Goal: Task Accomplishment & Management: Manage account settings

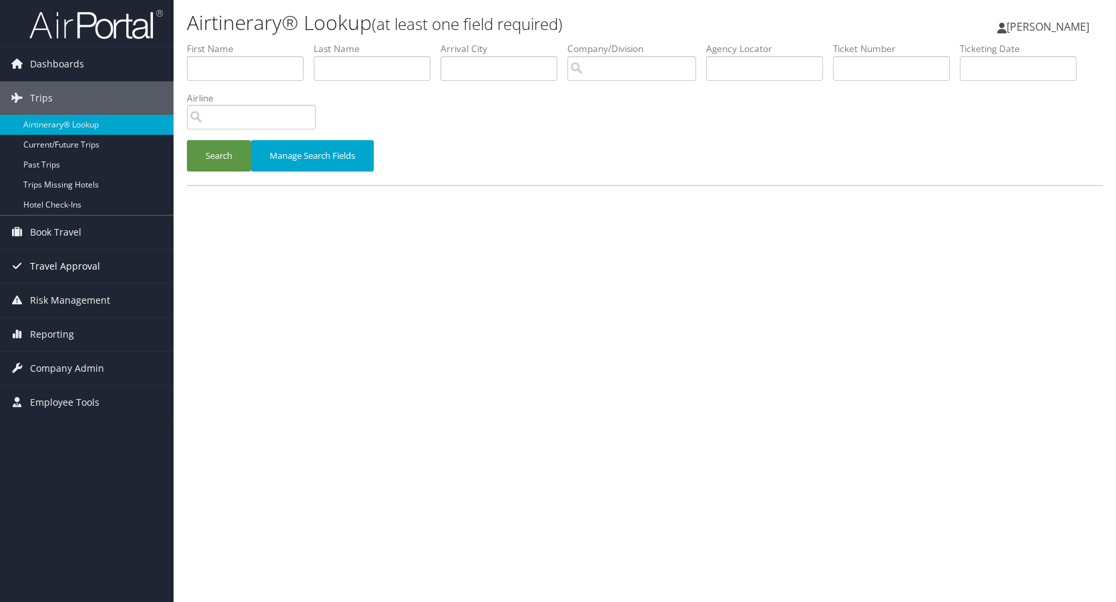
click at [59, 266] on span "Travel Approval" at bounding box center [65, 266] width 70 height 33
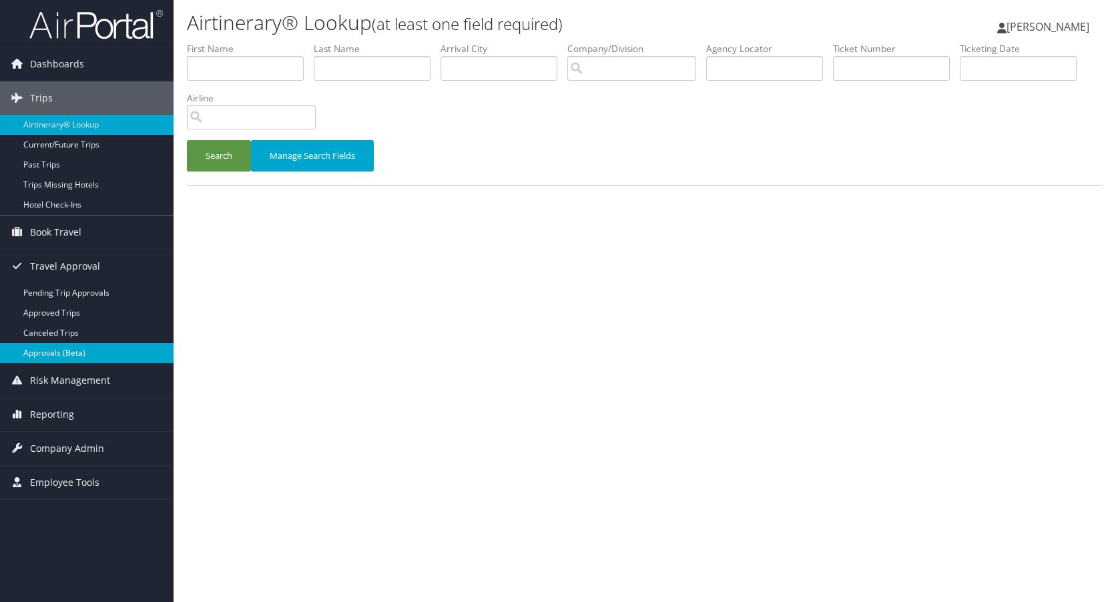
click at [57, 351] on link "Approvals (Beta)" at bounding box center [87, 353] width 174 height 20
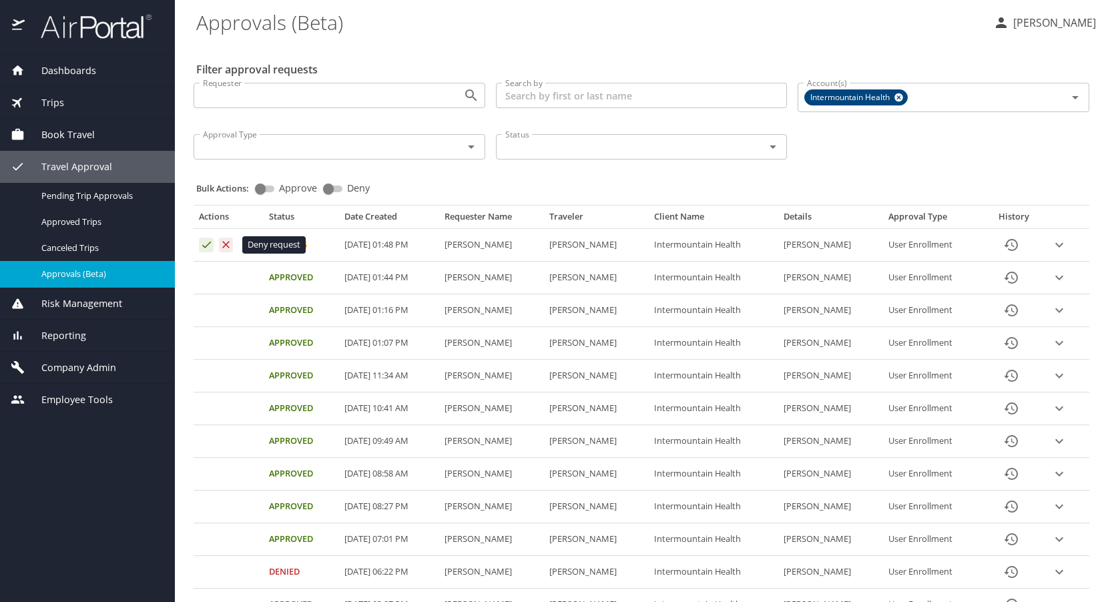
click at [227, 242] on icon "Approval table" at bounding box center [226, 244] width 13 height 13
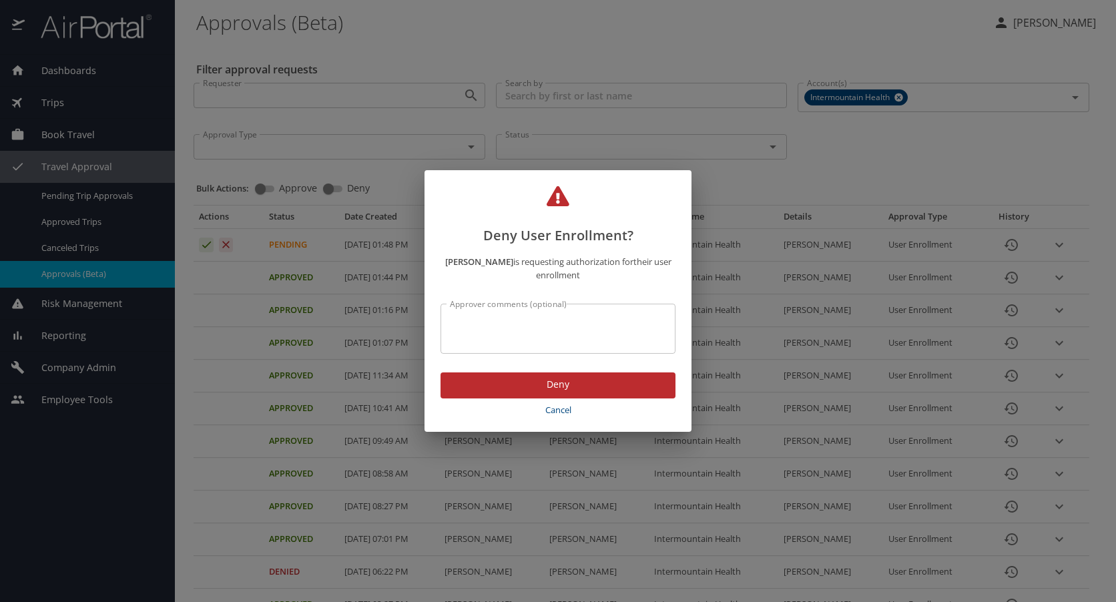
click at [490, 318] on textarea "Approver comments (optional)" at bounding box center [558, 328] width 216 height 25
type textarea "incorrect email address"
click at [564, 381] on span "Deny" at bounding box center [558, 385] width 214 height 17
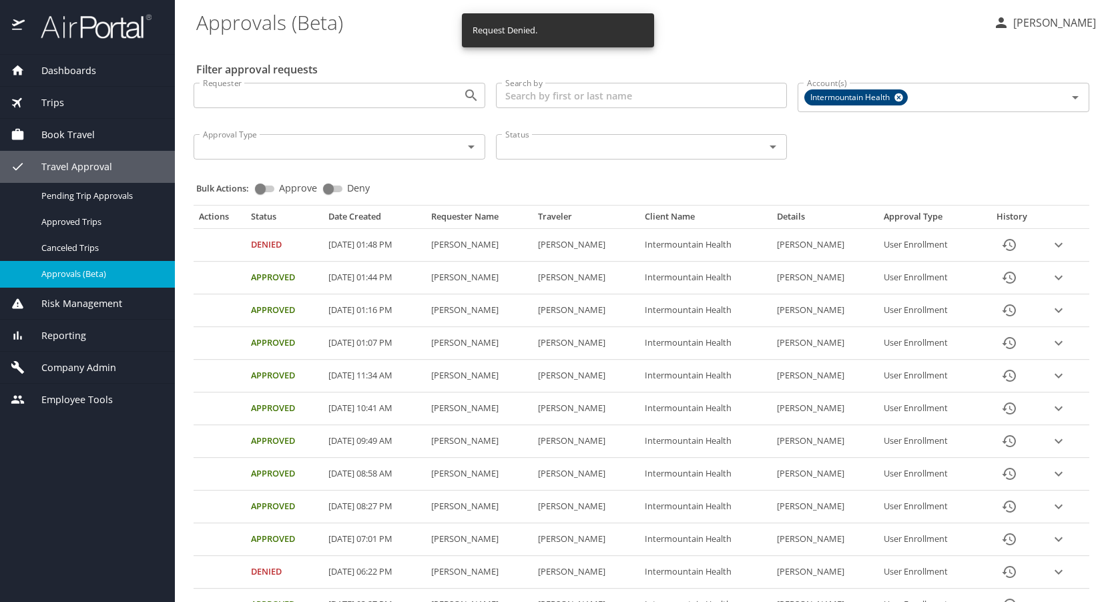
click at [845, 29] on \(Beta\) "Approvals (Beta)" at bounding box center [589, 21] width 787 height 41
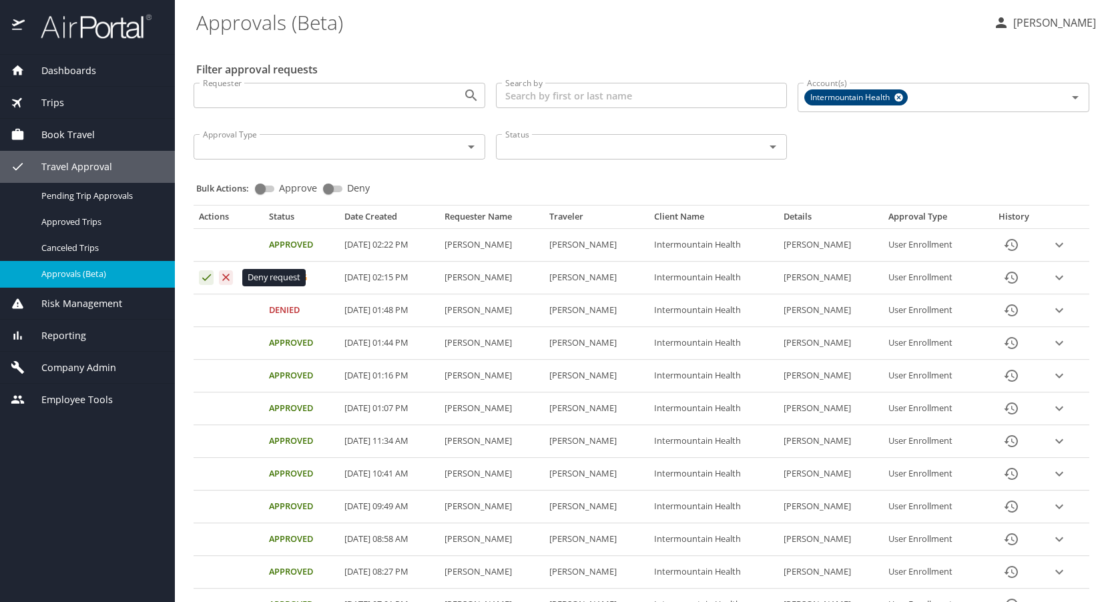
click at [228, 274] on icon "Approval table" at bounding box center [226, 277] width 13 height 13
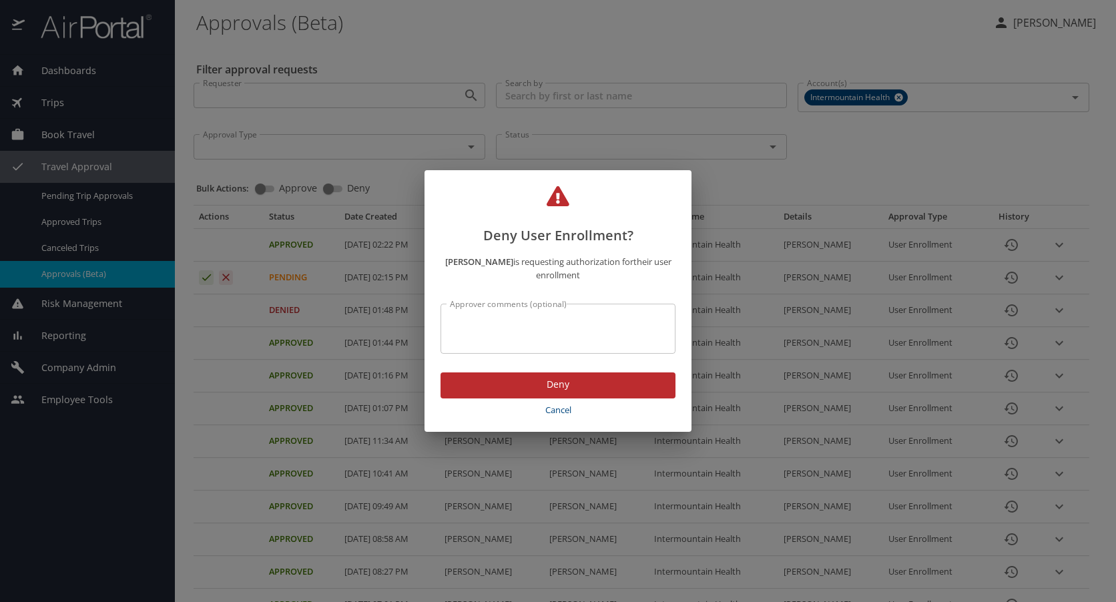
click at [477, 322] on textarea "Approver comments (optional)" at bounding box center [558, 328] width 216 height 25
type textarea "incorrect email address"
click at [545, 385] on span "Deny" at bounding box center [558, 385] width 214 height 17
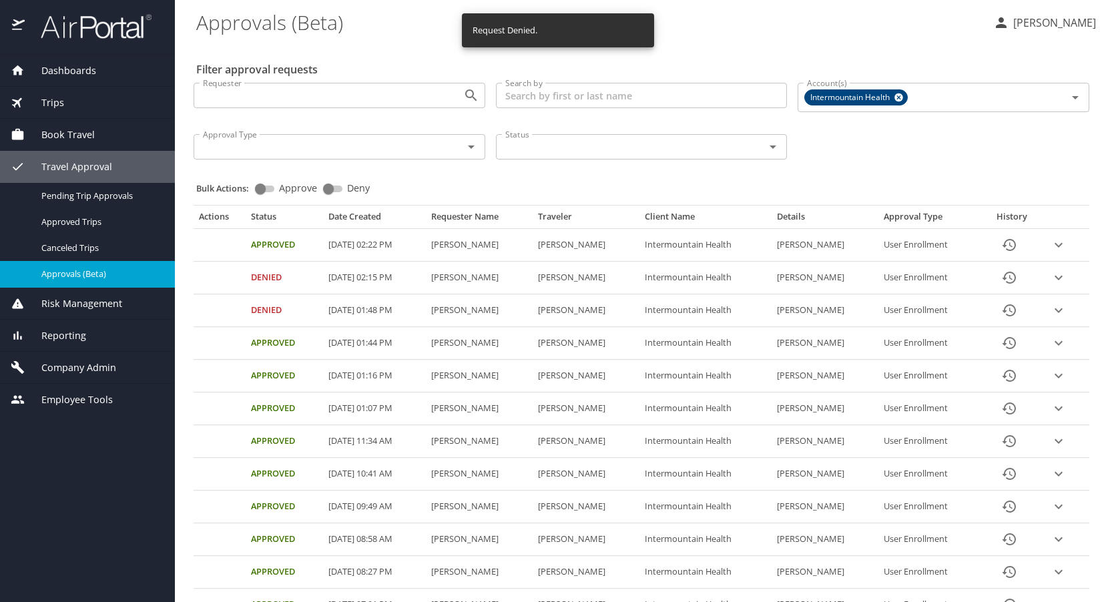
click at [79, 365] on span "Company Admin" at bounding box center [70, 368] width 91 height 15
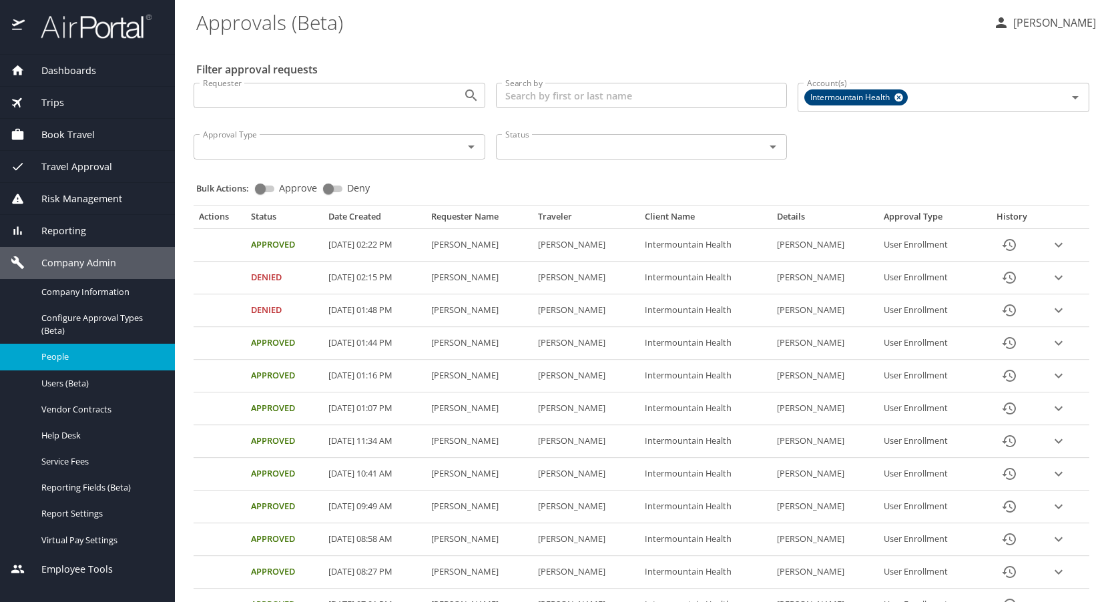
click at [62, 352] on span "People" at bounding box center [100, 357] width 118 height 13
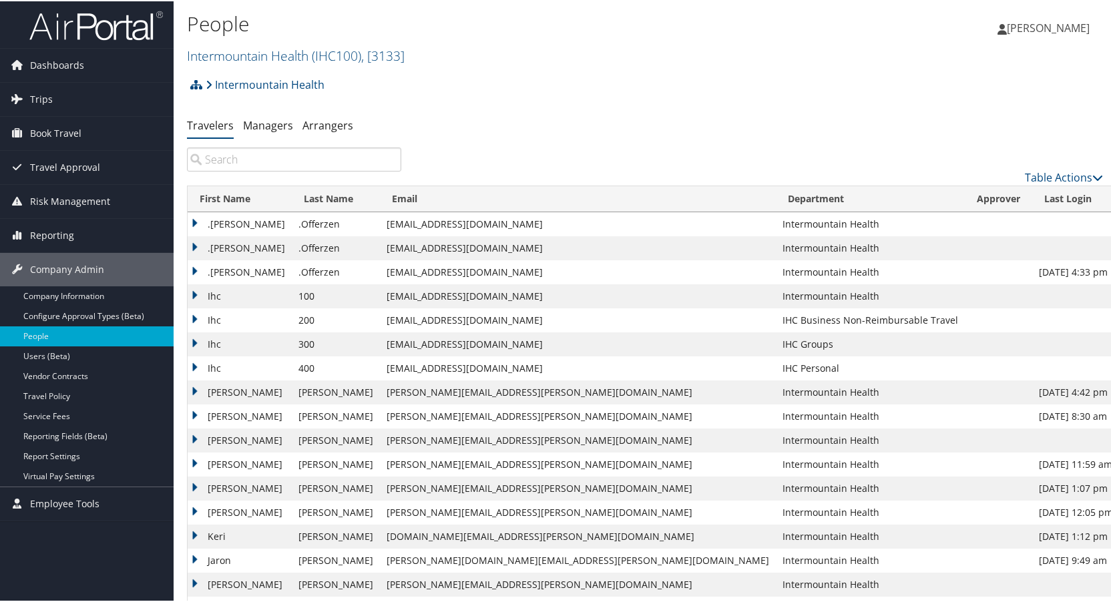
click at [217, 152] on input "search" at bounding box center [294, 158] width 214 height 24
paste input "John Robison"
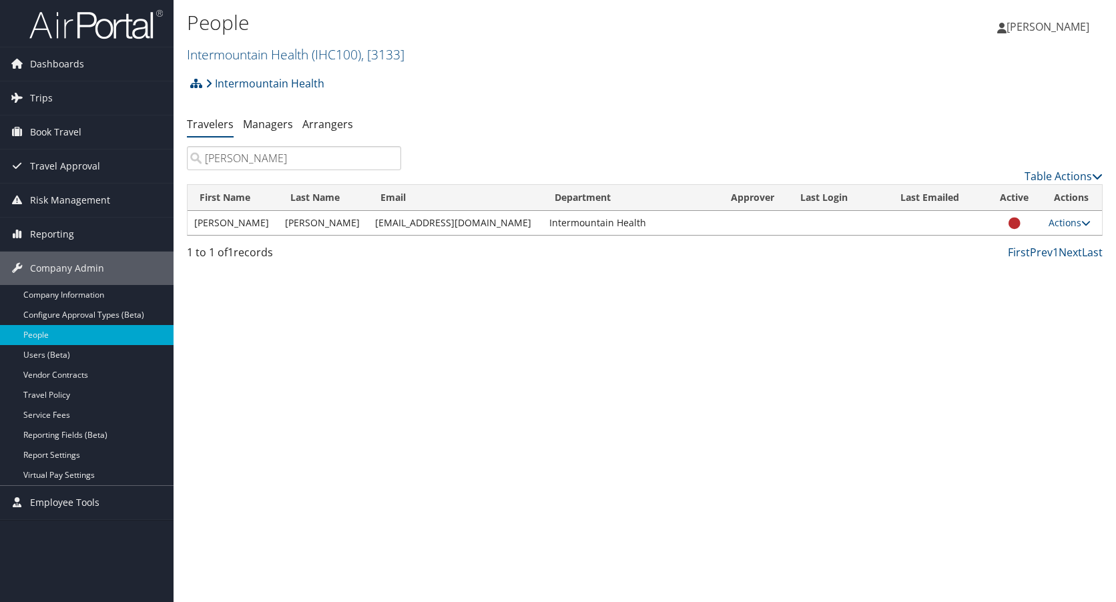
type input "John Robison"
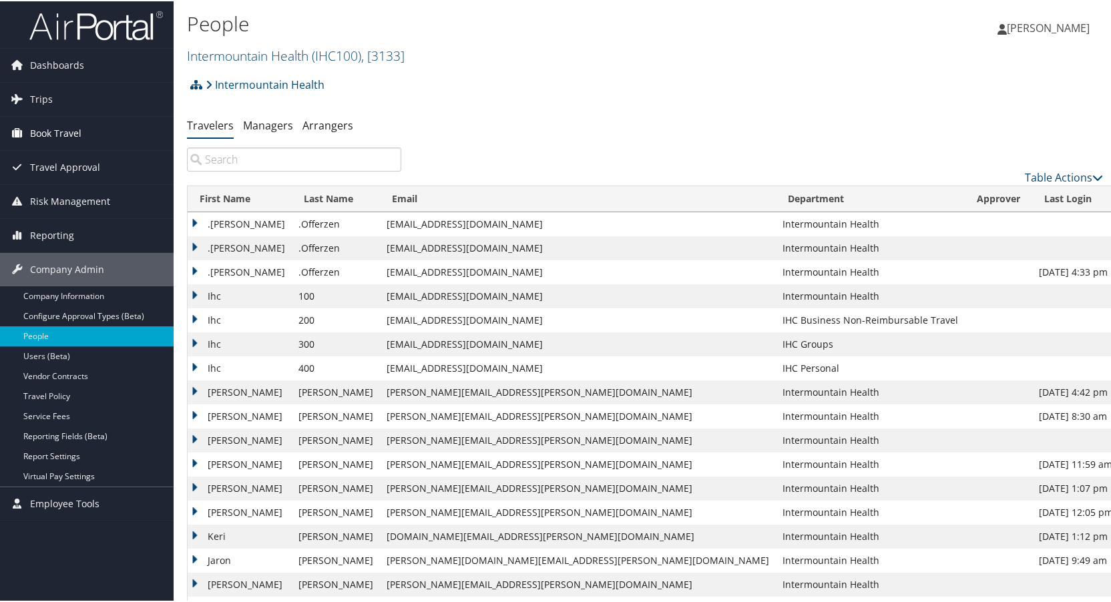
click at [59, 128] on span "Book Travel" at bounding box center [55, 132] width 51 height 33
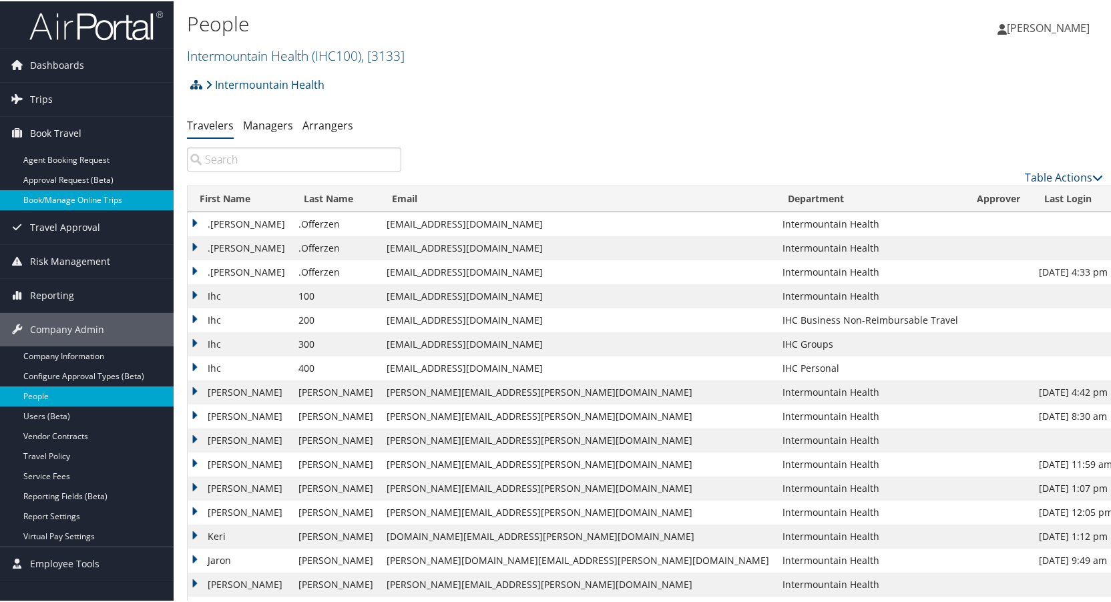
click at [55, 192] on link "Book/Manage Online Trips" at bounding box center [87, 199] width 174 height 20
